Goal: Task Accomplishment & Management: Use online tool/utility

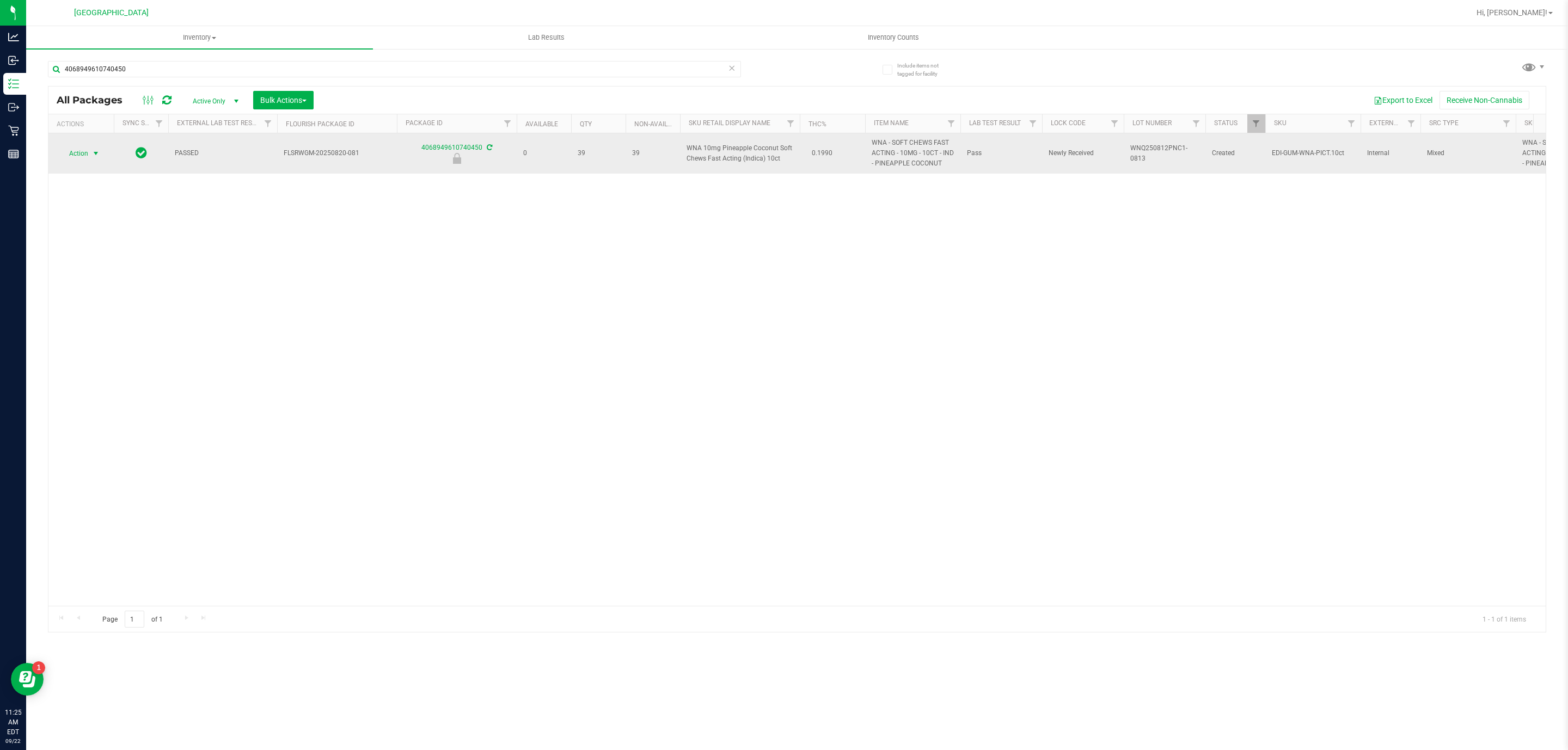
type input "4068949610740450"
click at [96, 149] on span "select" at bounding box center [96, 153] width 14 height 15
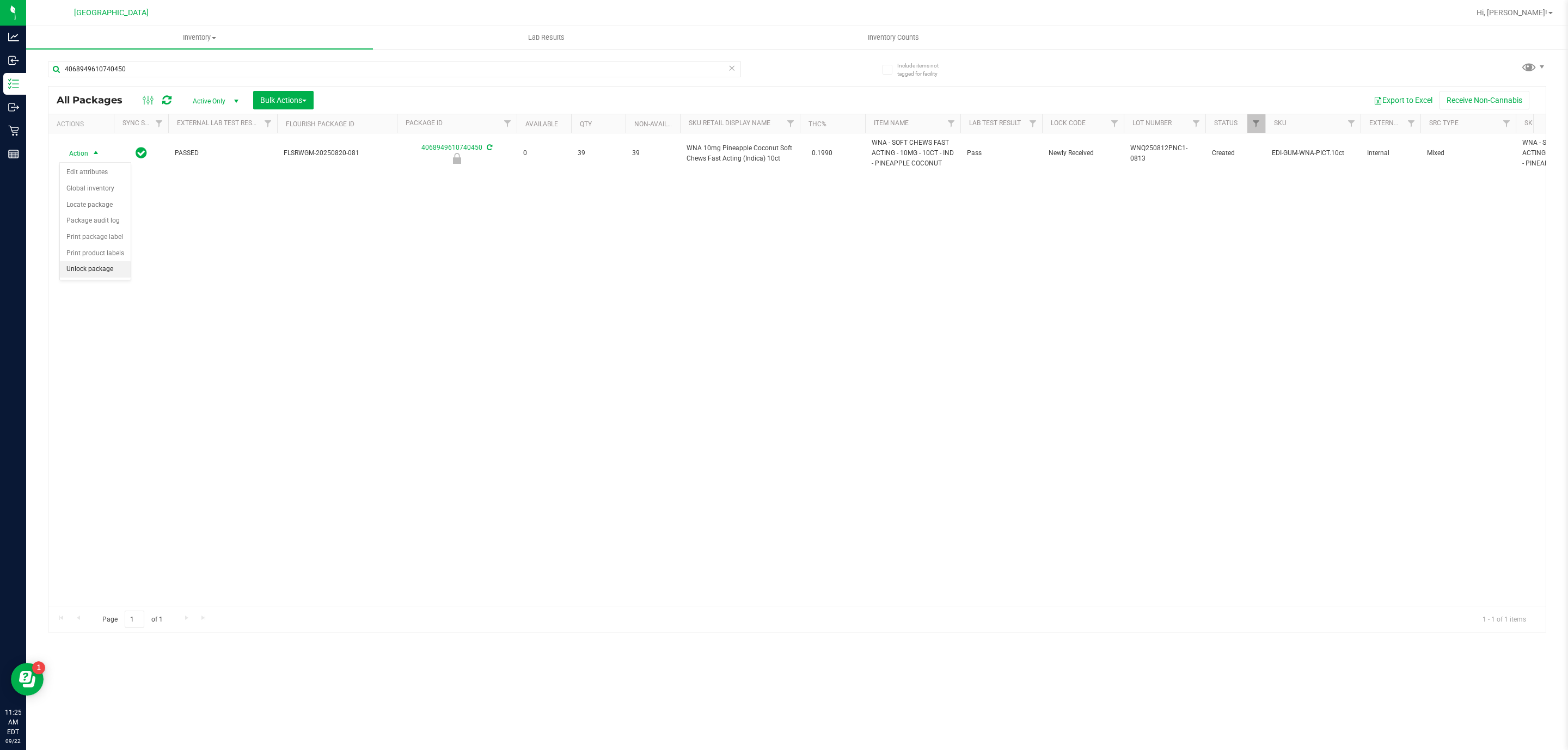
click at [93, 270] on li "Unlock package" at bounding box center [95, 270] width 71 height 17
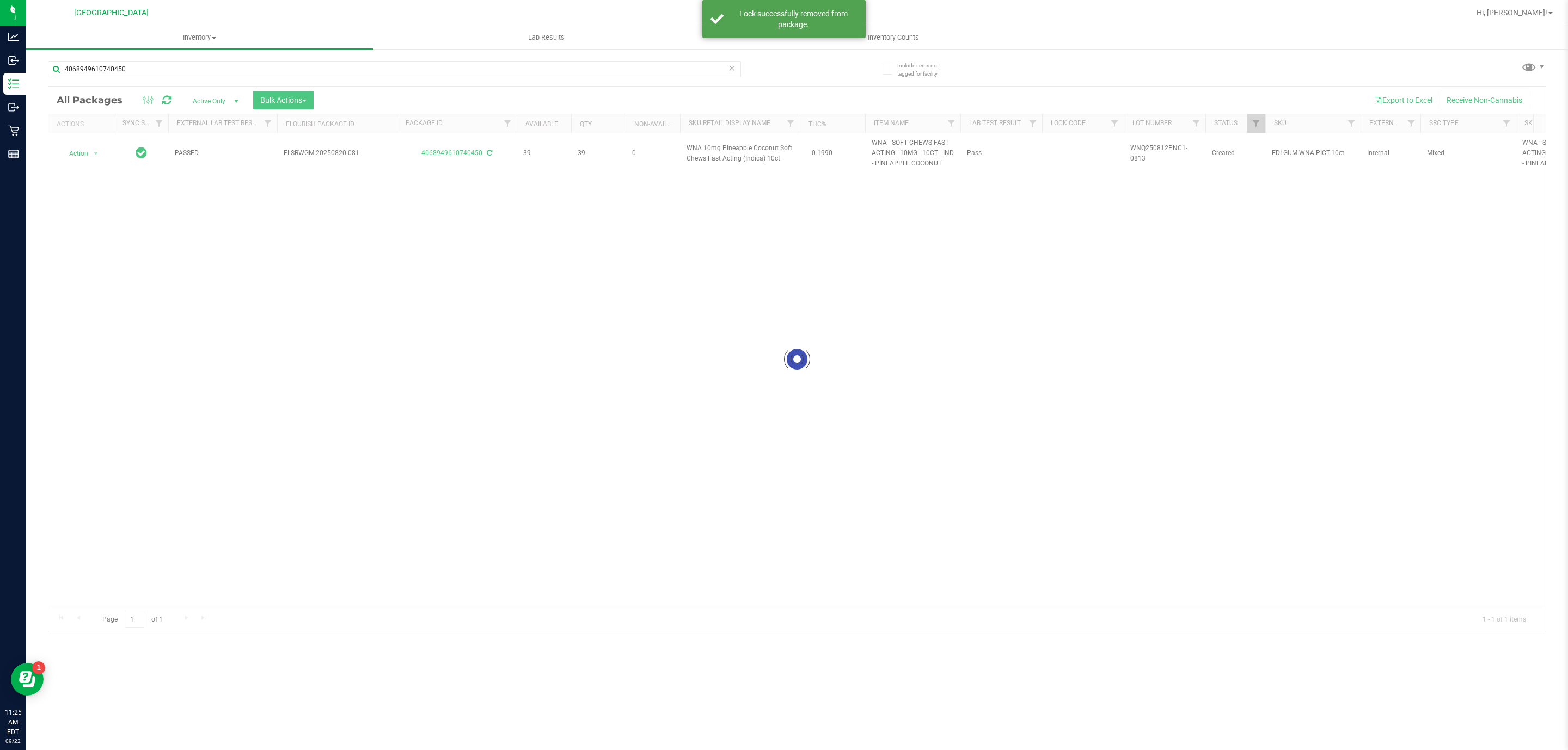
click at [710, 161] on div at bounding box center [797, 359] width 1497 height 545
click at [710, 161] on div at bounding box center [797, 359] width 1497 height 545
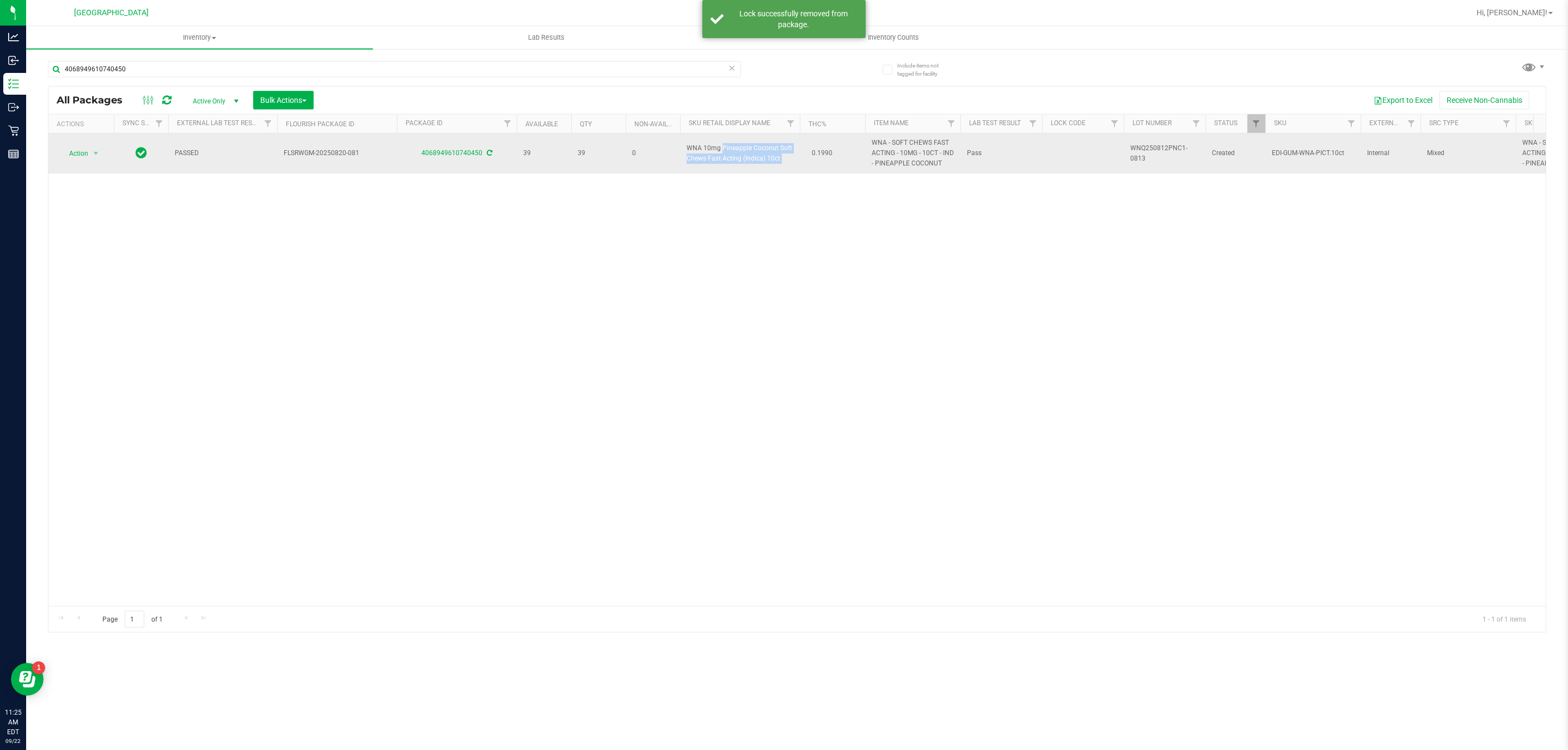
click at [709, 161] on span "WNA 10mg Pineapple Coconut Soft Chews Fast Acting (Indica) 10ct" at bounding box center [740, 154] width 107 height 21
copy td "WNA 10mg Pineapple Coconut Soft Chews Fast Acting (Indica) 10ct"
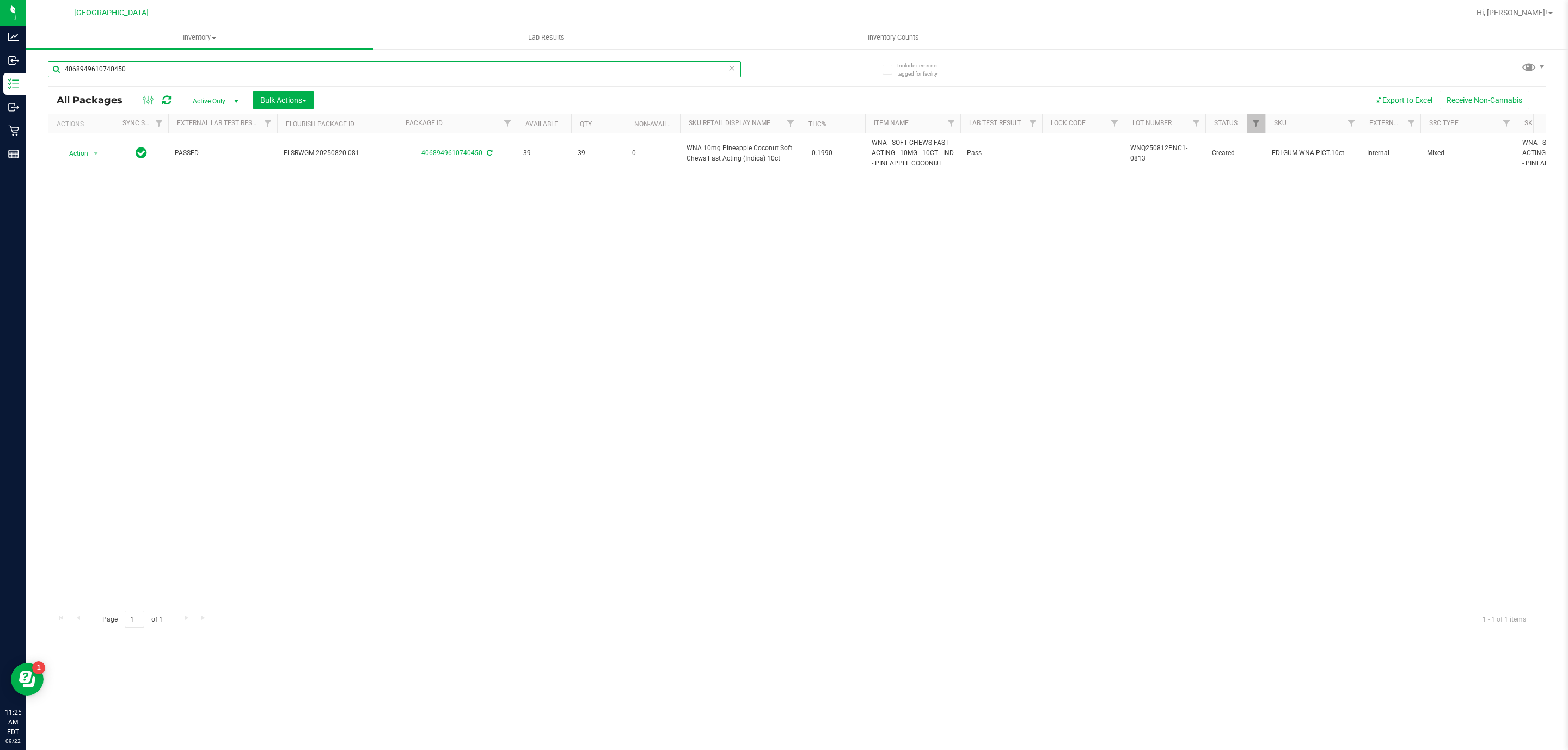
click at [571, 62] on input "4068949610740450" at bounding box center [394, 69] width 693 height 17
paste input "WNA 10mg Pineapple Coconut Soft Chews Fast Acting (Indica) 10ct"
click at [514, 76] on input "WNA 10mg Pineapple Coconut Soft Chews Fast Acting (Indica) 10ct" at bounding box center [394, 69] width 693 height 17
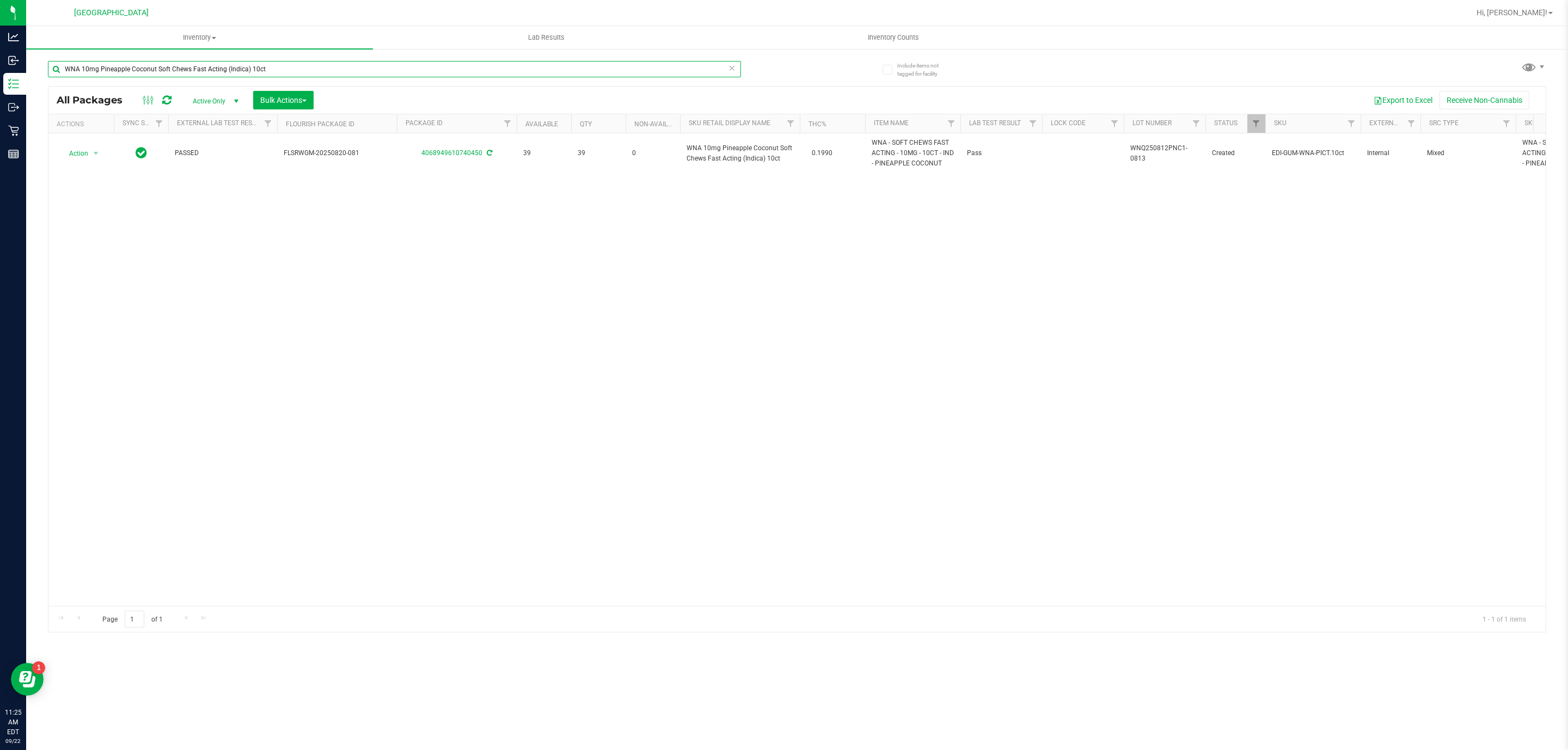
type input "WNA 10mg Pineapple Coconut Soft Chews Fast Acting (Indica)"
